Goal: Information Seeking & Learning: Learn about a topic

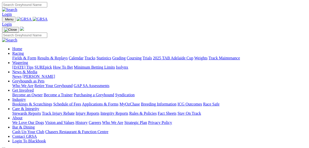
click at [24, 56] on link "Fields & Form" at bounding box center [24, 58] width 24 height 4
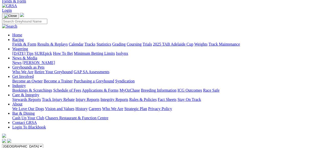
scroll to position [41, 0]
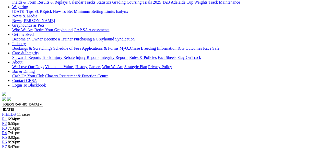
scroll to position [41, 0]
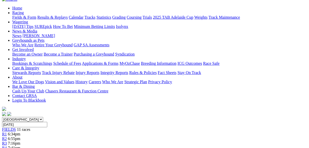
scroll to position [41, 0]
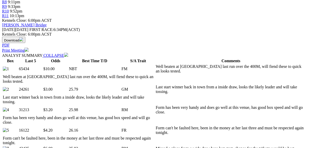
scroll to position [204, 0]
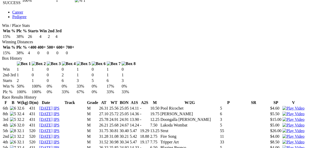
scroll to position [286, 0]
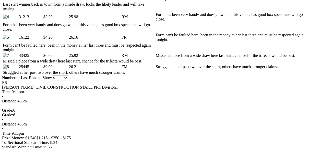
scroll to position [347, 0]
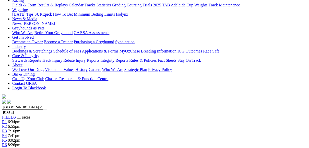
scroll to position [61, 0]
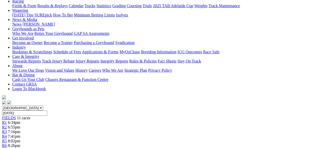
click at [7, 147] on link "R7" at bounding box center [4, 150] width 5 height 4
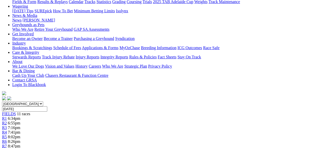
scroll to position [61, 0]
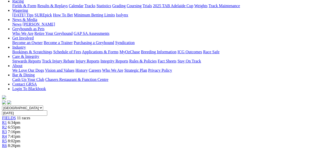
click at [7, 143] on link "R6" at bounding box center [4, 145] width 5 height 4
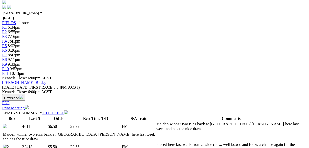
scroll to position [163, 0]
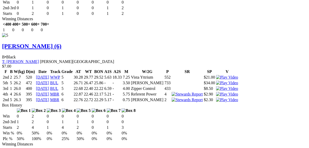
scroll to position [1287, 0]
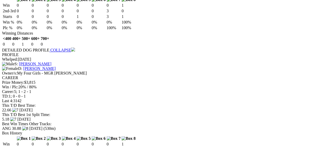
scroll to position [858, 0]
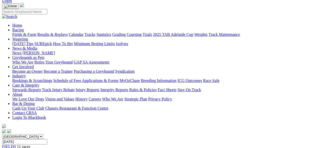
scroll to position [20, 0]
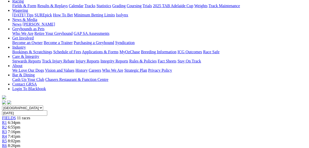
scroll to position [41, 0]
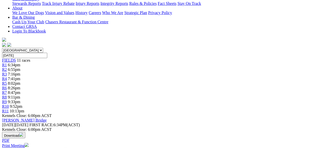
scroll to position [123, 0]
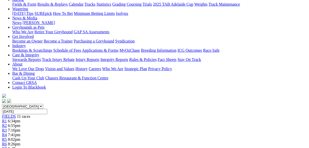
scroll to position [61, 0]
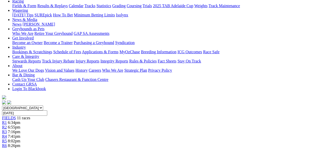
click at [7, 129] on span "R3" at bounding box center [4, 131] width 5 height 4
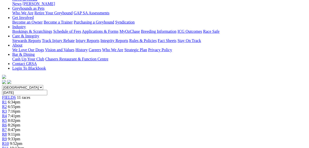
scroll to position [41, 0]
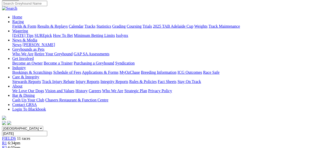
click at [7, 145] on span "R2" at bounding box center [4, 147] width 5 height 4
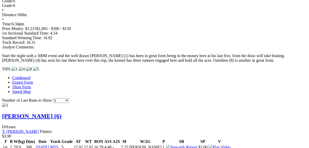
scroll to position [409, 0]
